Goal: Task Accomplishment & Management: Manage account settings

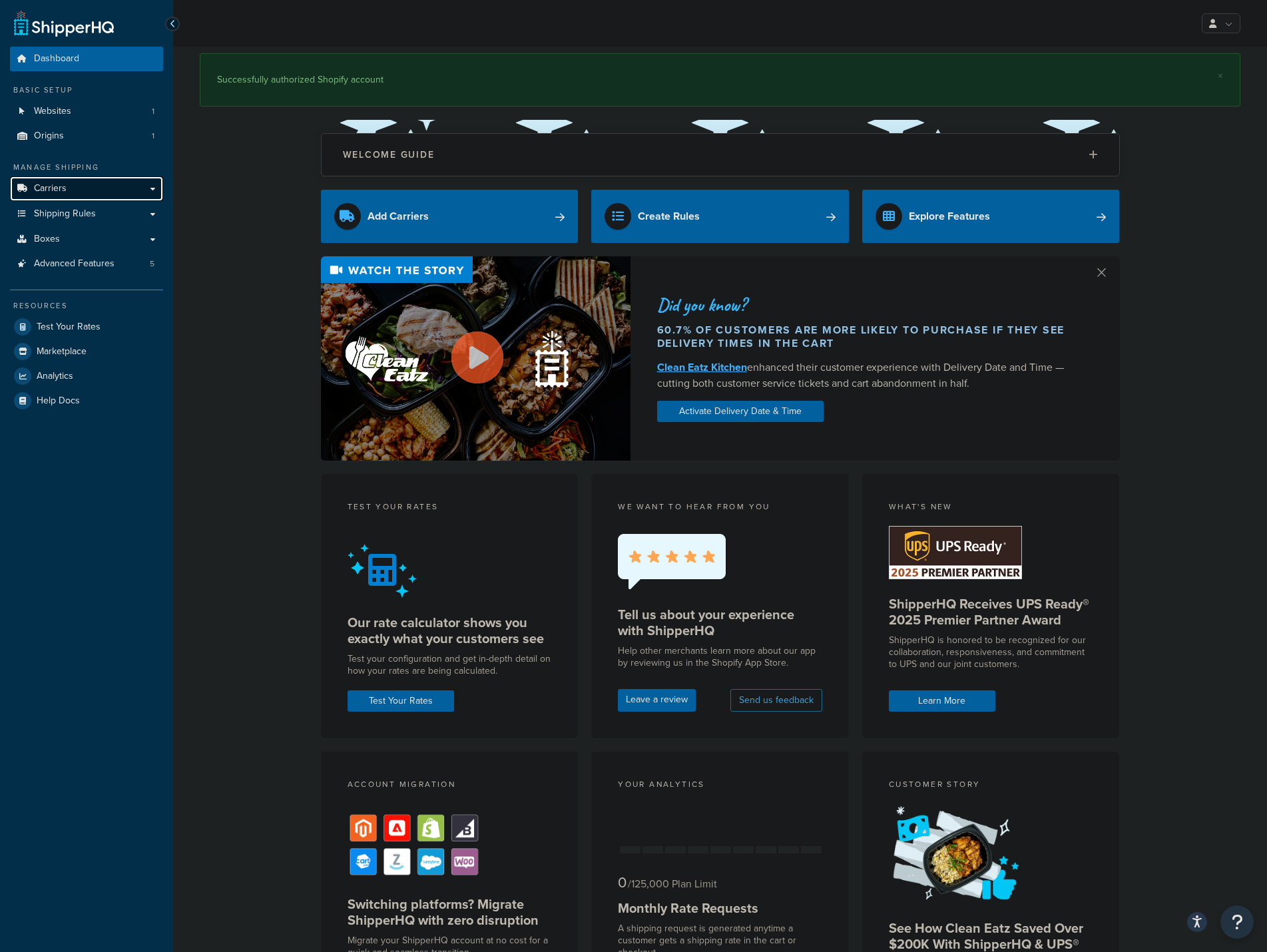
click at [66, 186] on link "Carriers" at bounding box center [86, 188] width 153 height 25
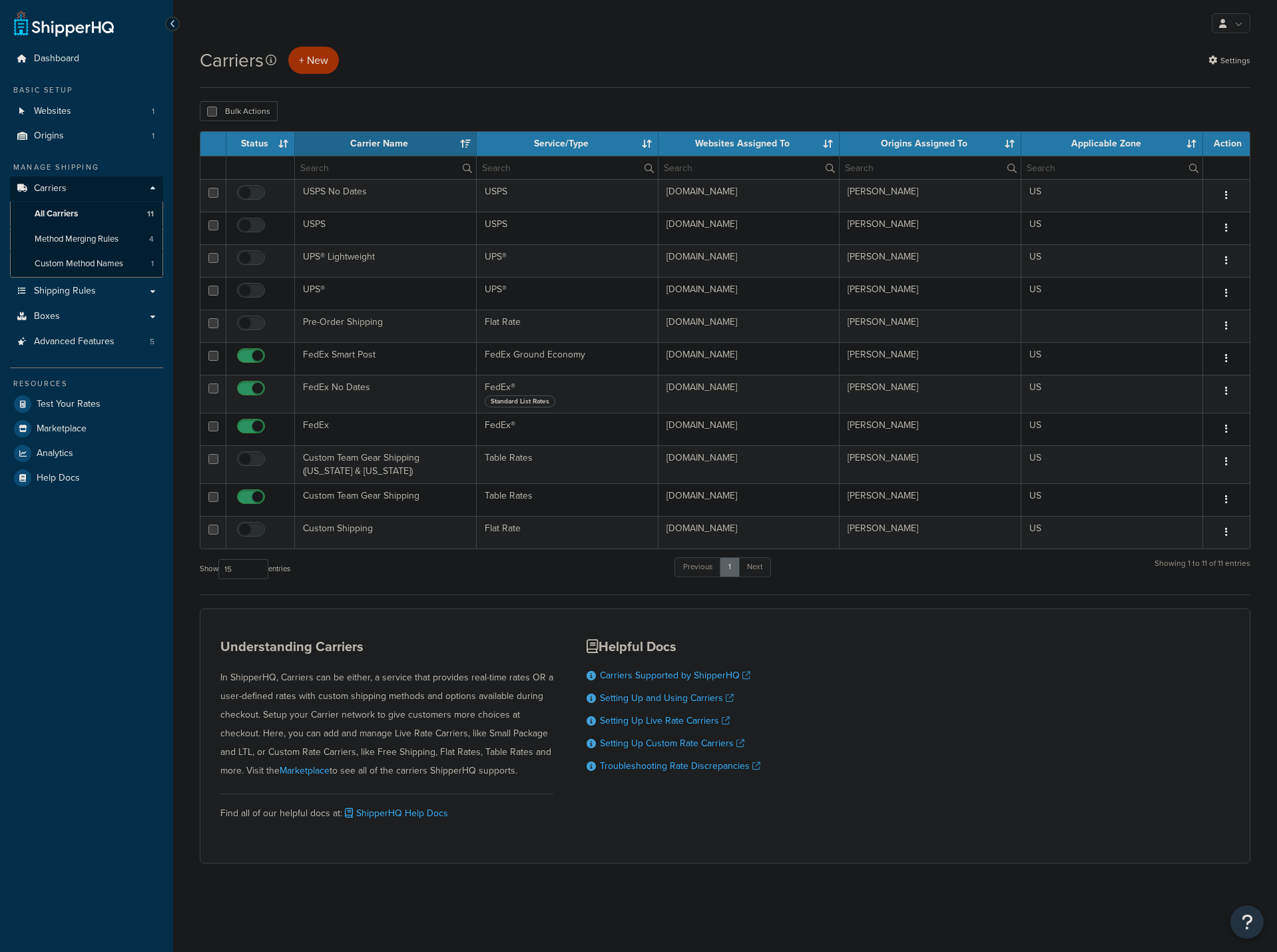
select select "15"
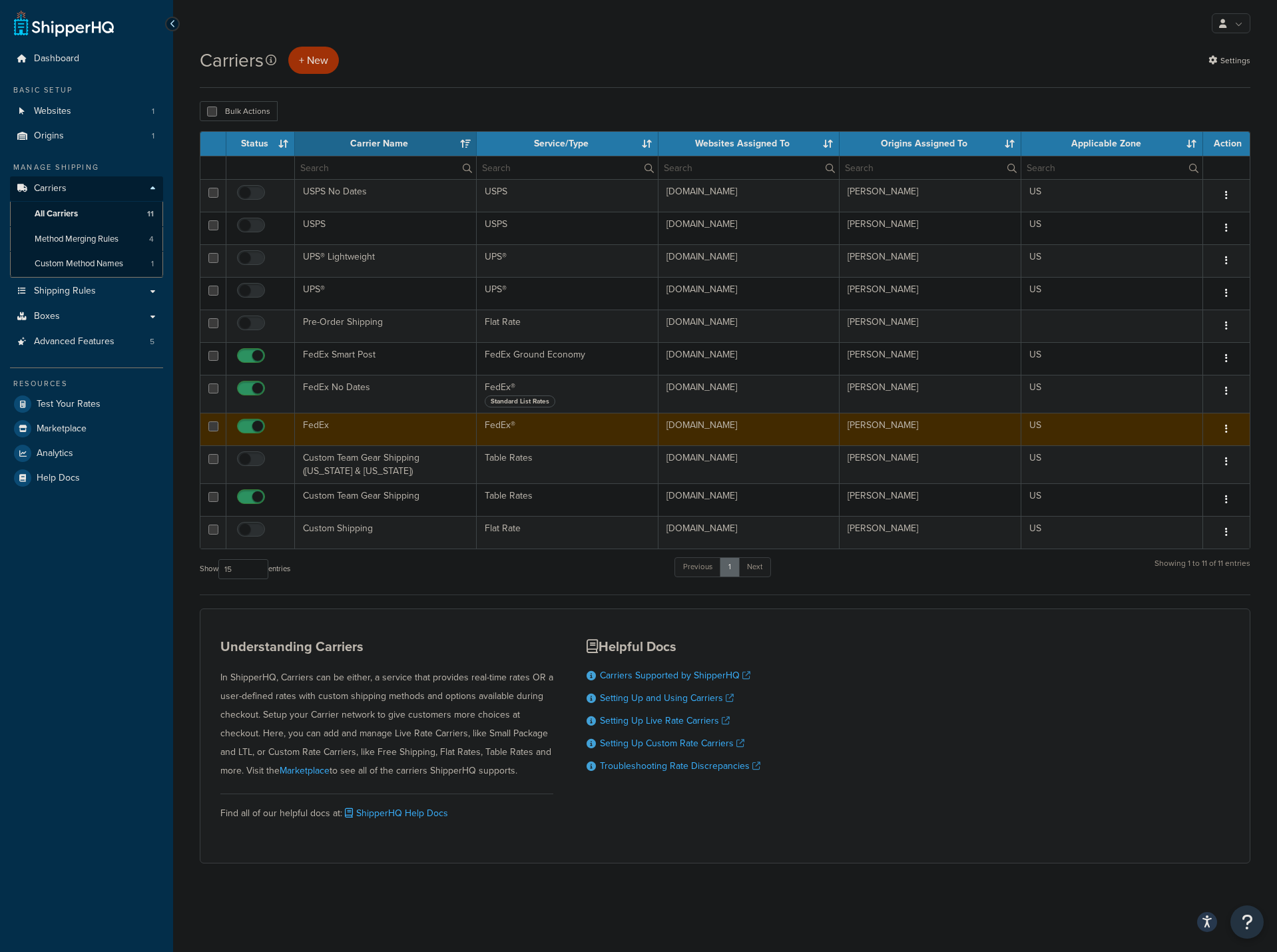
click at [334, 432] on td "FedEx" at bounding box center [386, 429] width 182 height 32
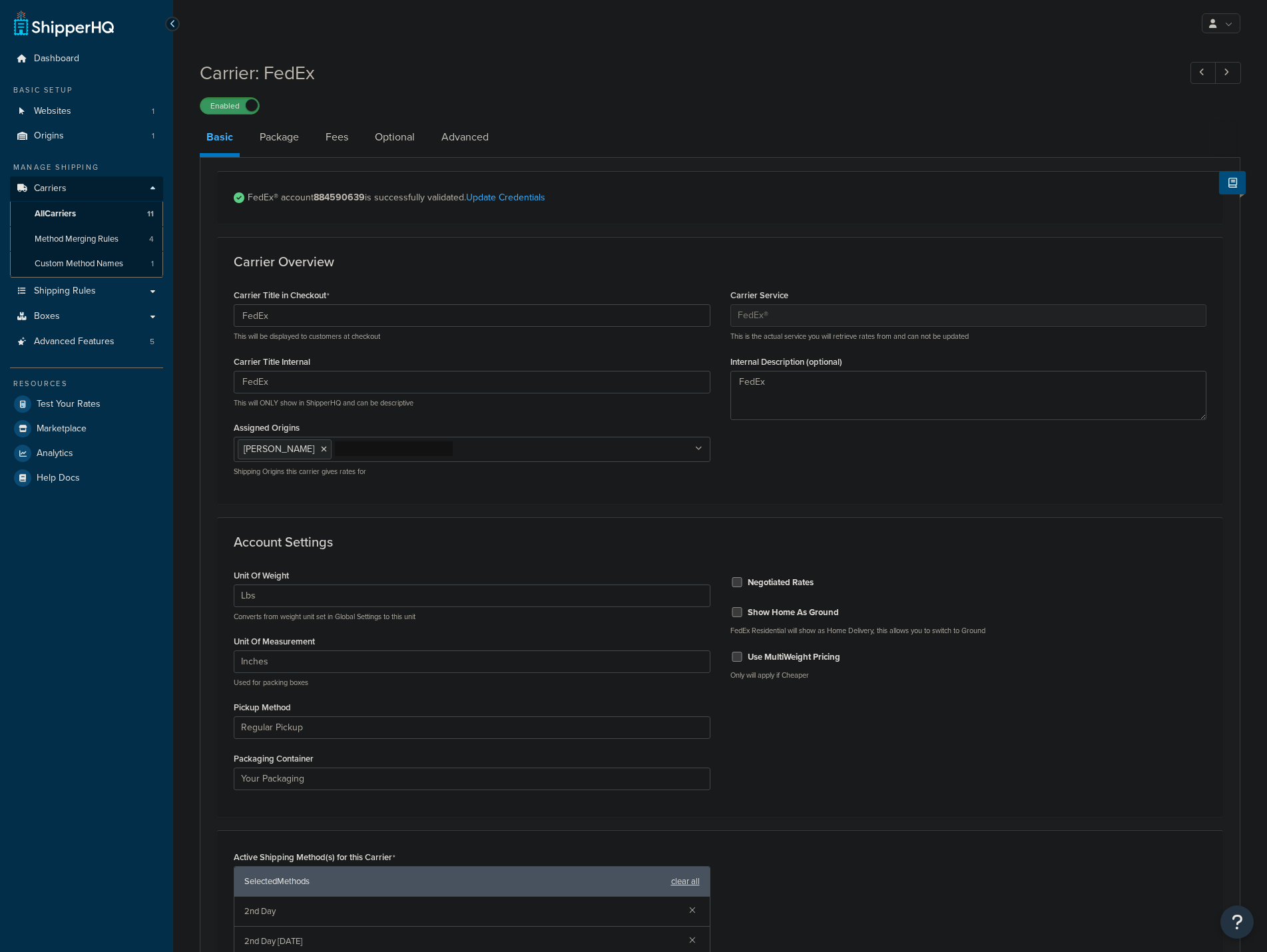
select select "fedEx"
select select "REGULAR_PICKUP"
select select "YOUR_PACKAGING"
click at [330, 137] on link "Fees" at bounding box center [337, 137] width 36 height 32
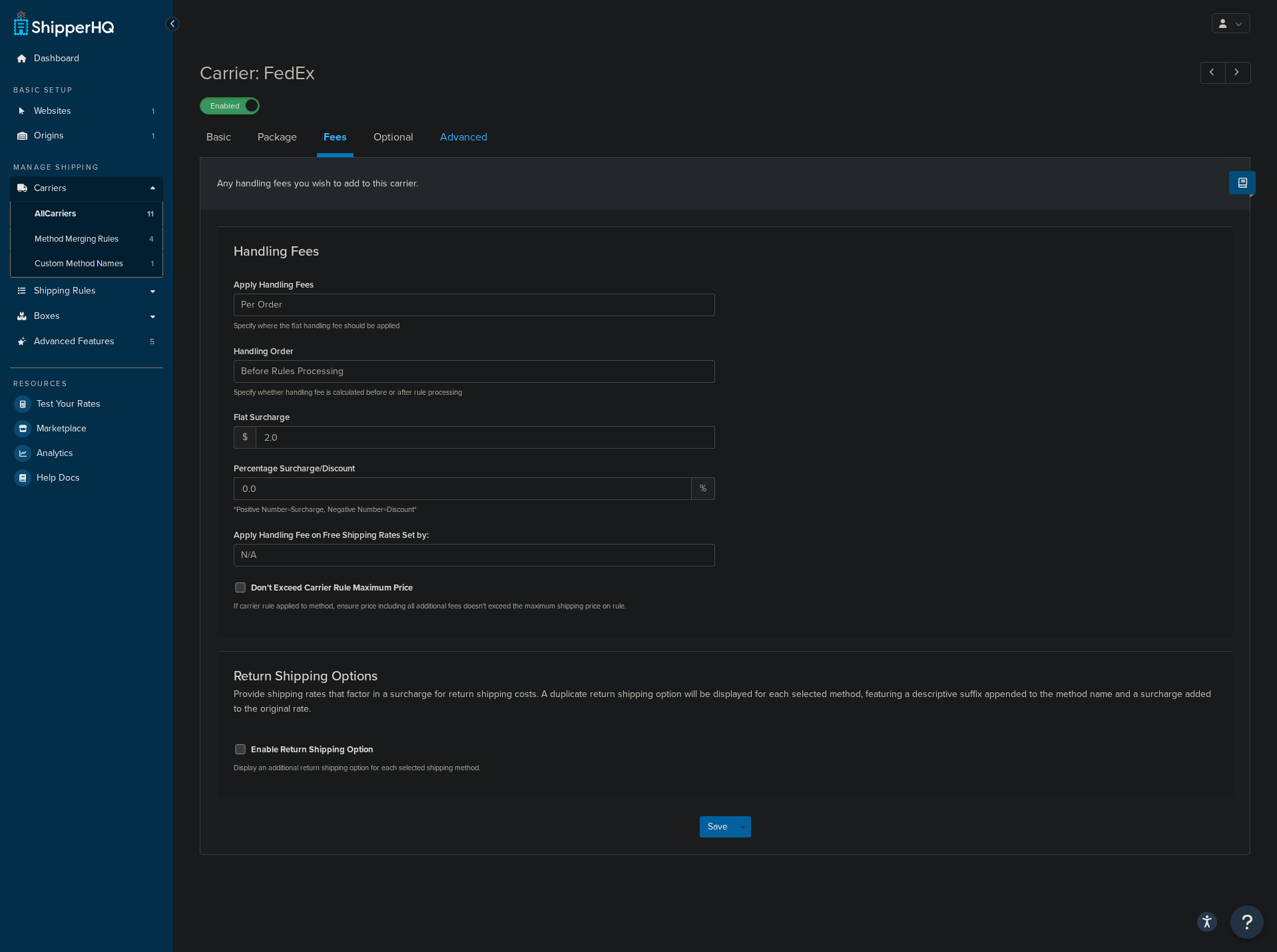
click at [465, 142] on link "Advanced" at bounding box center [463, 137] width 61 height 32
select select "false"
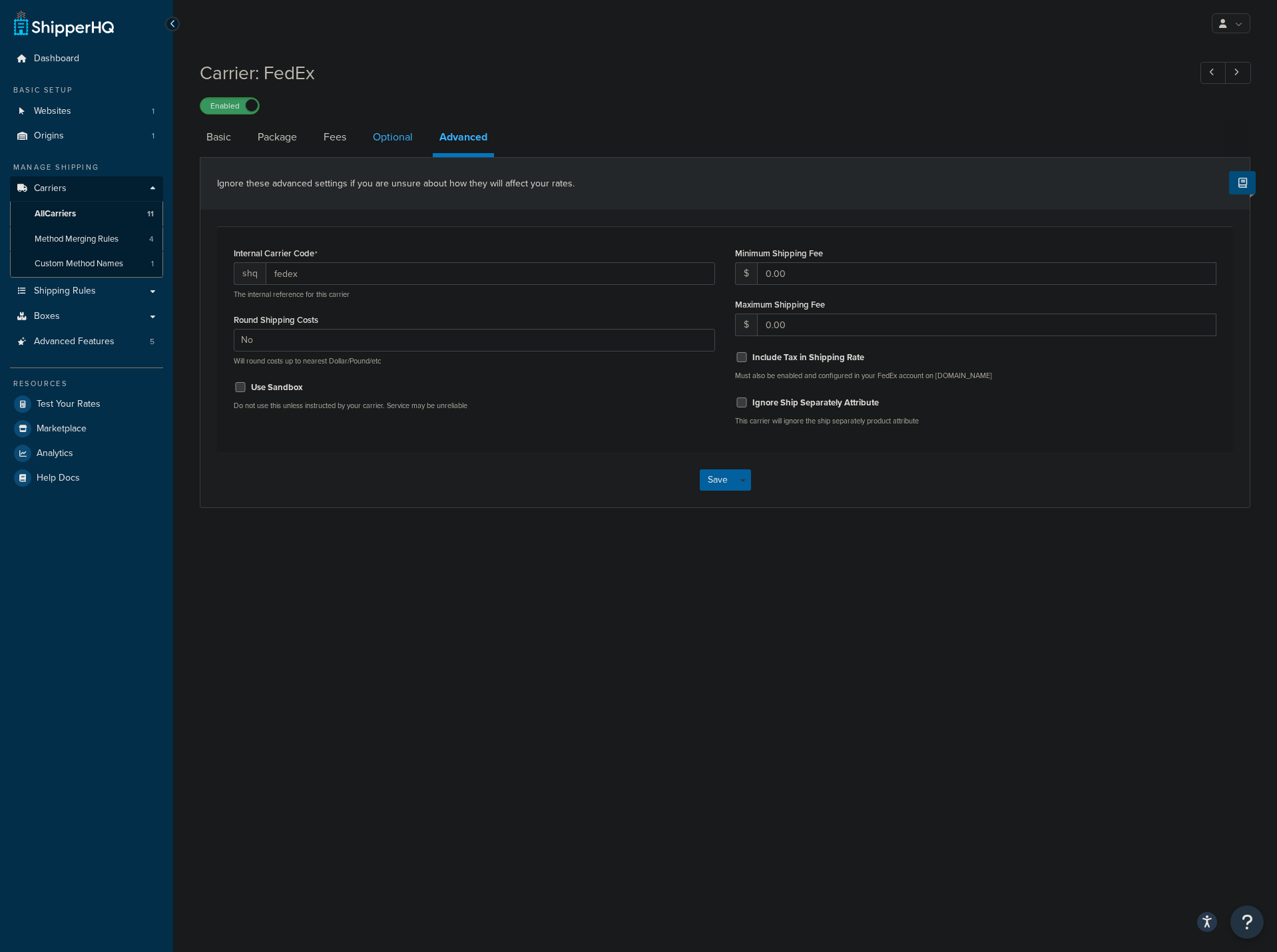
click at [390, 134] on link "Optional" at bounding box center [393, 137] width 53 height 32
select select "business"
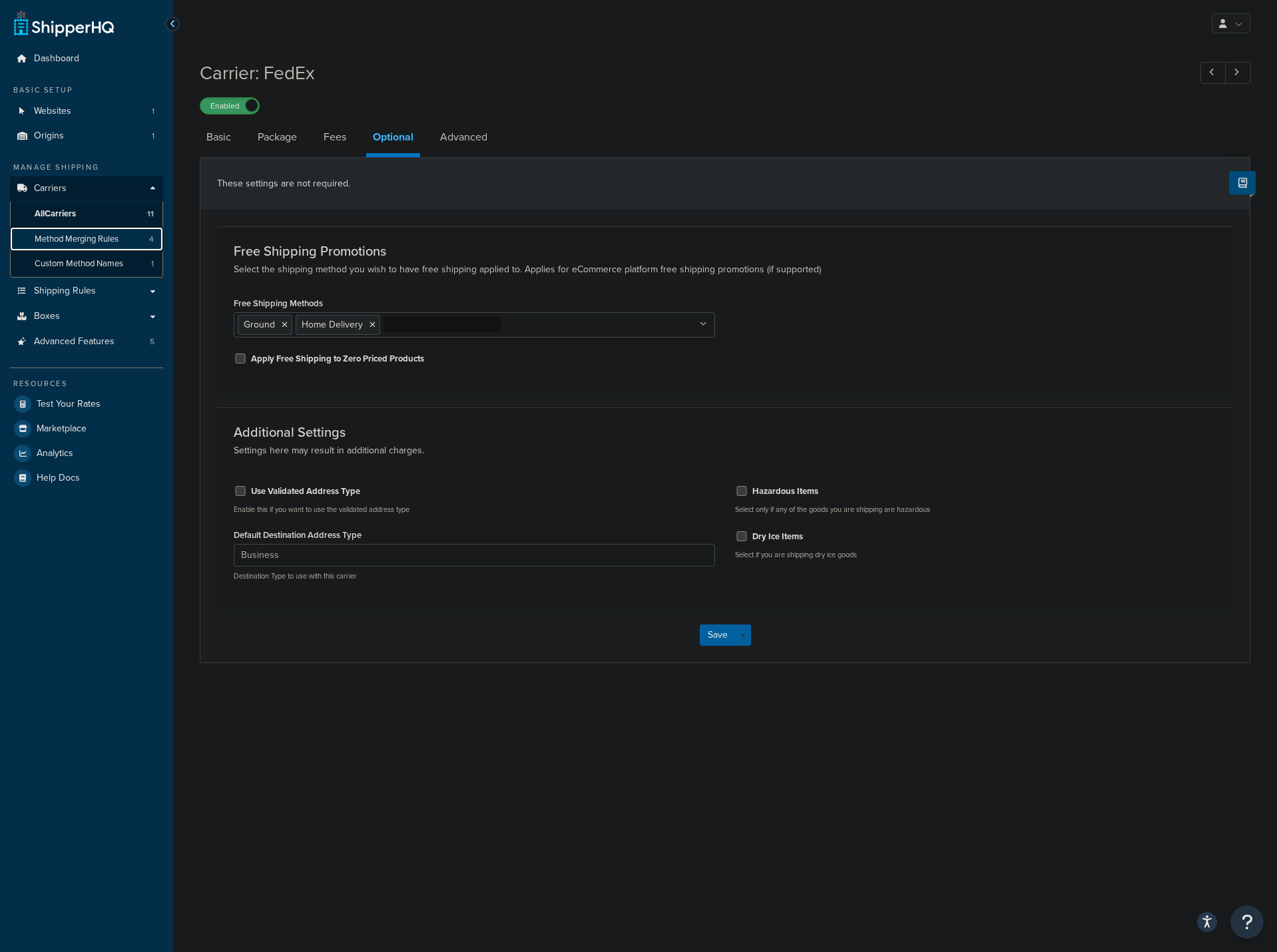
click at [55, 238] on span "Method Merging Rules" at bounding box center [77, 239] width 84 height 11
